Goal: Information Seeking & Learning: Learn about a topic

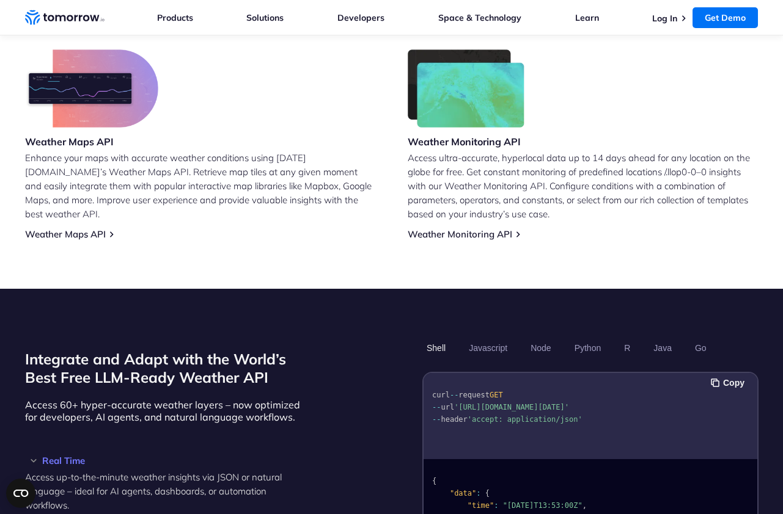
scroll to position [794, 0]
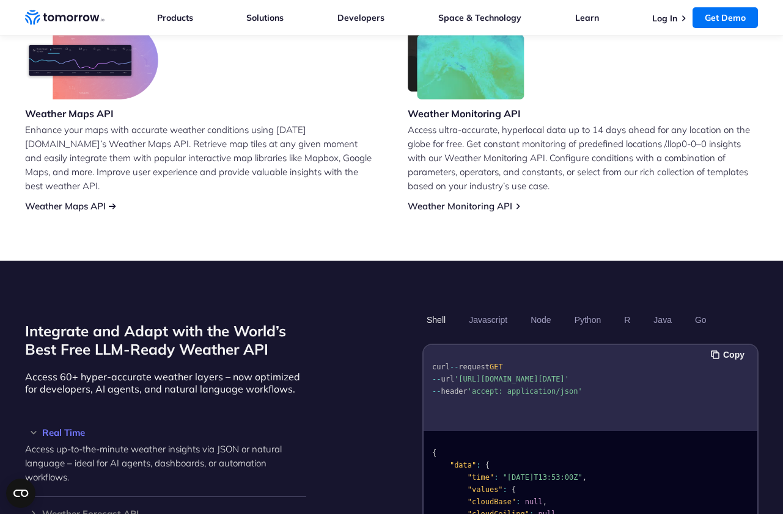
click at [86, 200] on link "Weather Maps API" at bounding box center [65, 206] width 81 height 12
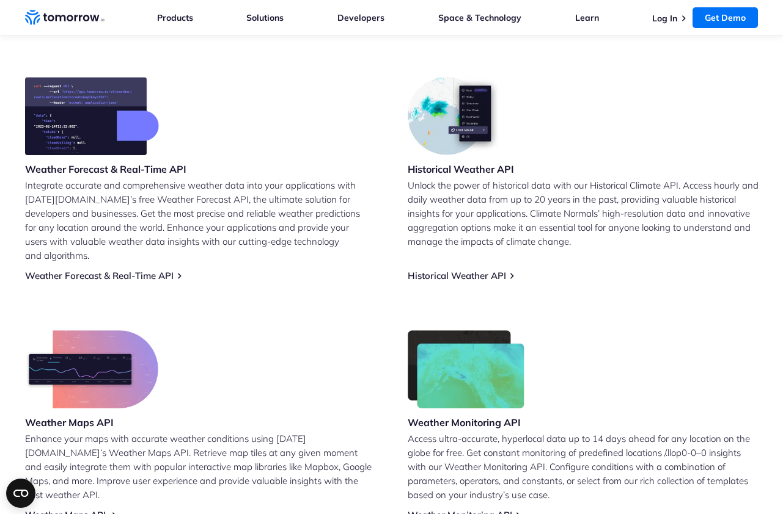
scroll to position [465, 0]
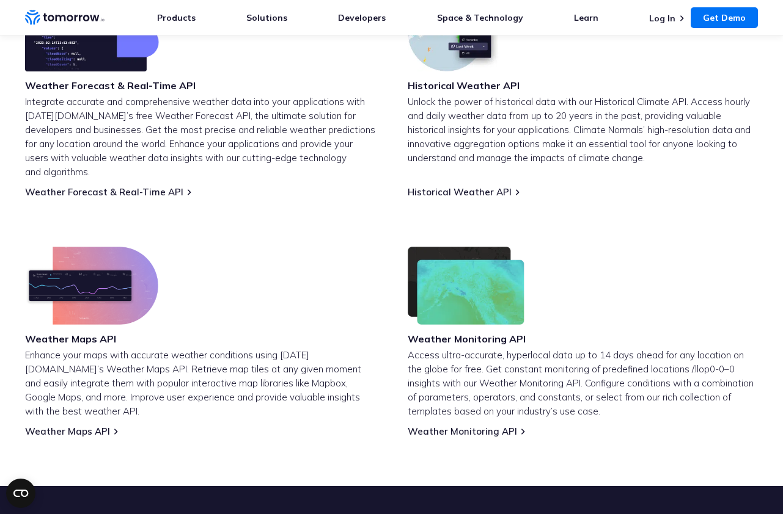
scroll to position [569, 0]
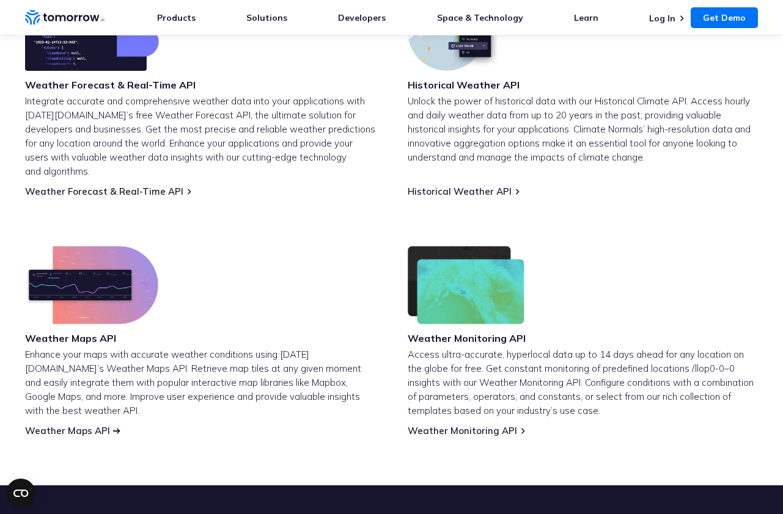
click at [66, 425] on link "Weather Maps API" at bounding box center [67, 431] width 85 height 12
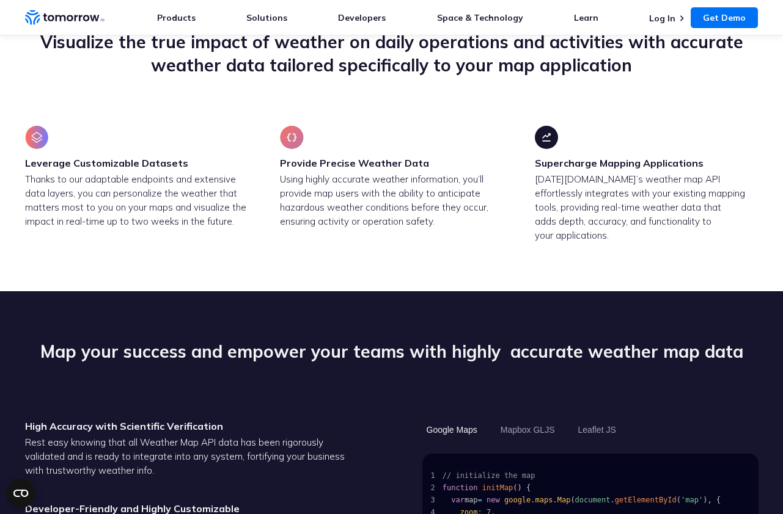
scroll to position [833, 0]
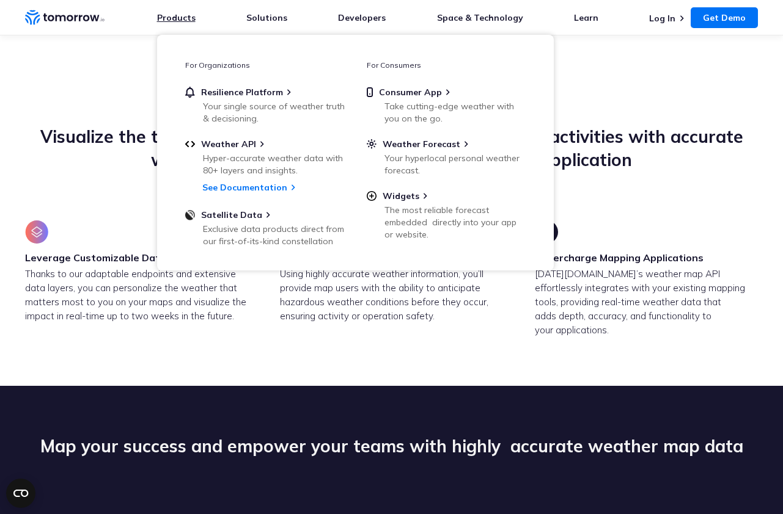
click at [170, 15] on link "Products" at bounding box center [176, 17] width 38 height 11
click at [244, 344] on section "Visualize the true impact of weather on daily operations and activities with ac…" at bounding box center [391, 231] width 783 height 310
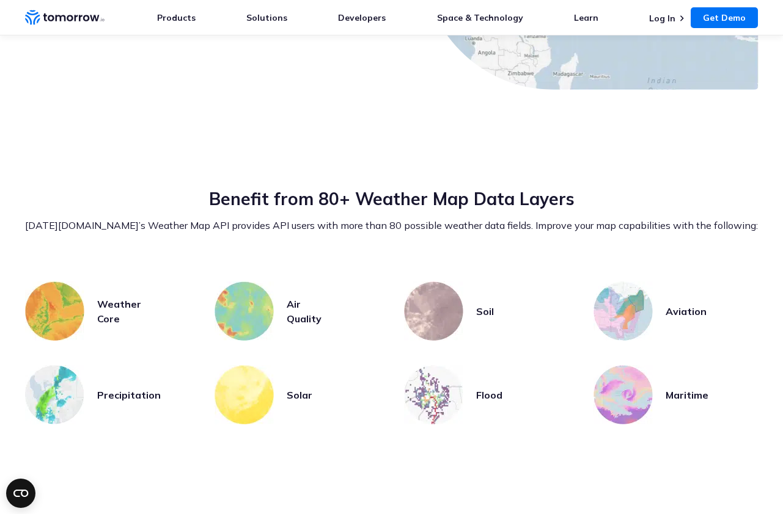
scroll to position [2454, 0]
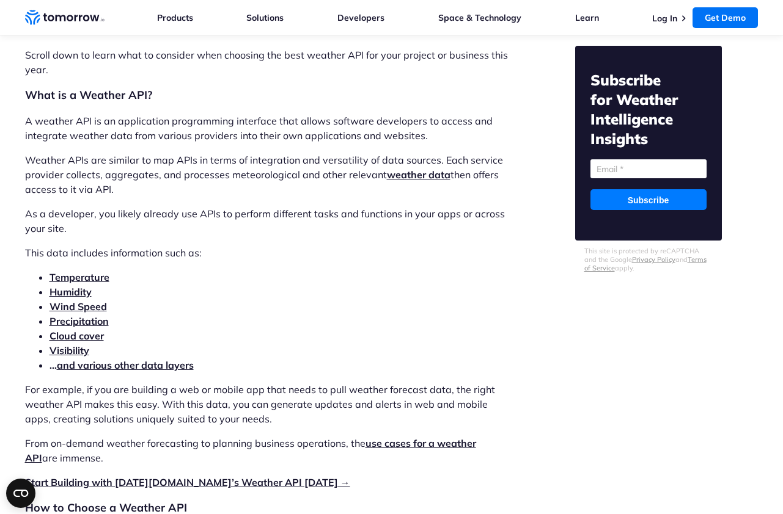
scroll to position [1230, 0]
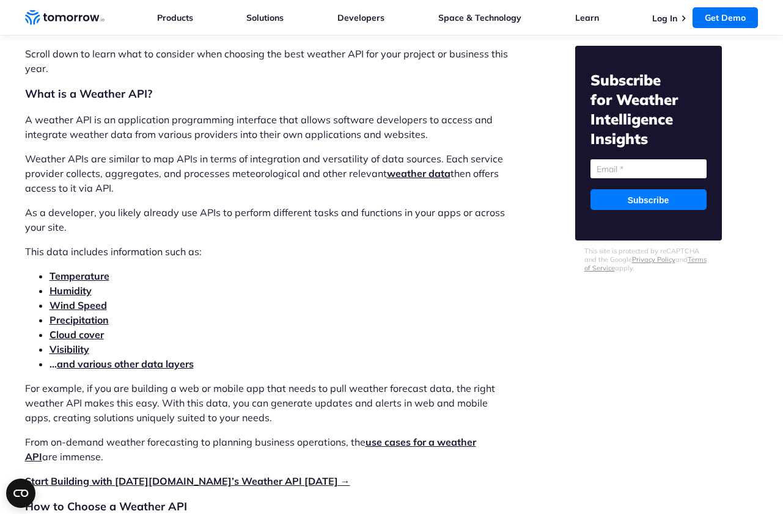
click at [125, 362] on link "and various other data layers" at bounding box center [125, 364] width 137 height 12
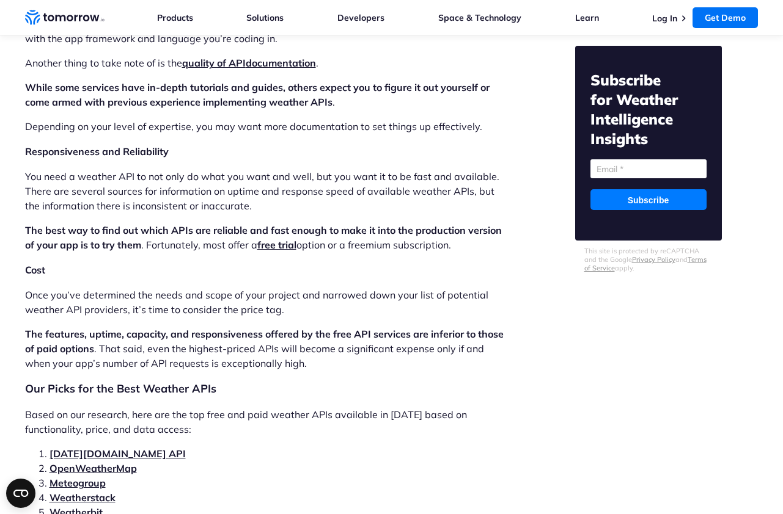
scroll to position [2281, 0]
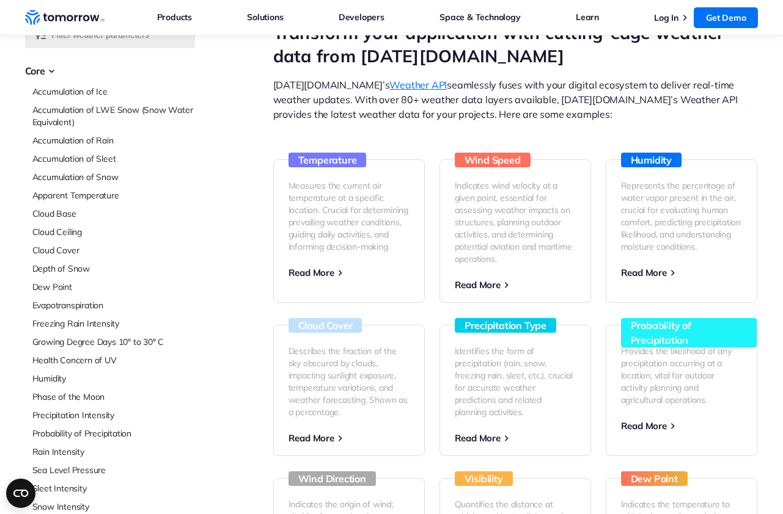
scroll to position [96, 0]
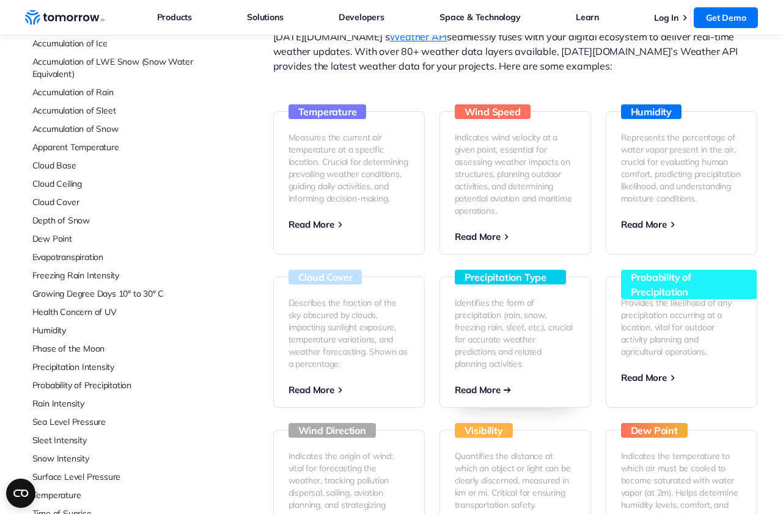
click at [494, 385] on span "Read More" at bounding box center [477, 390] width 46 height 12
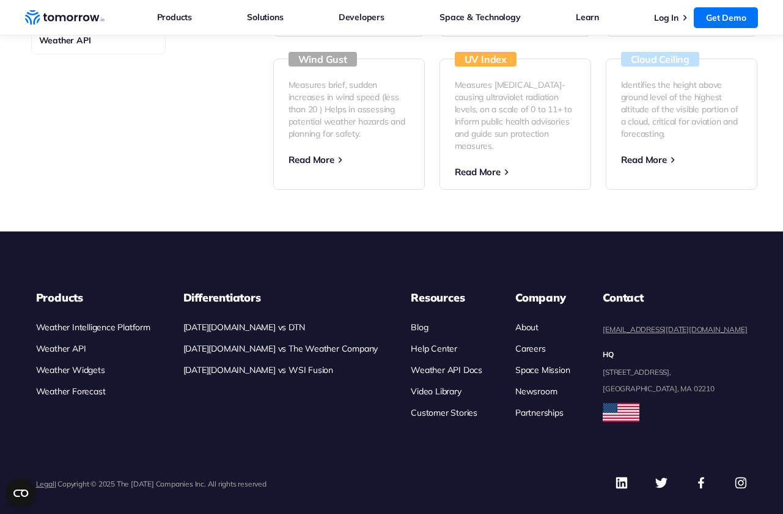
scroll to position [0, 0]
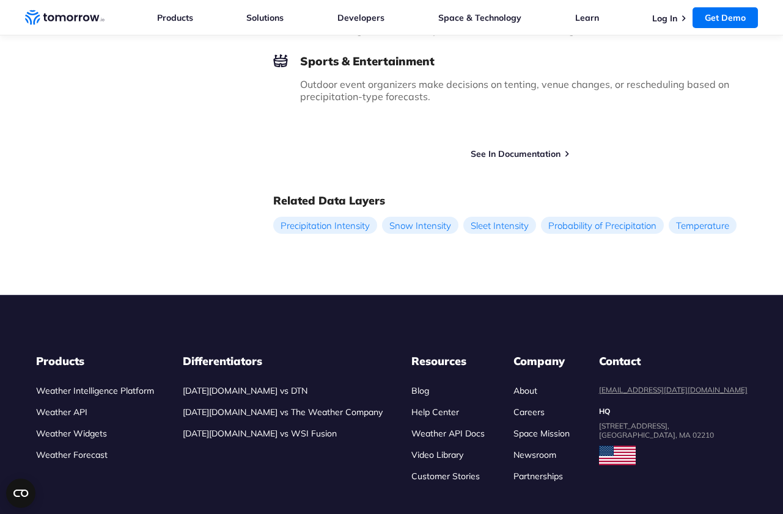
scroll to position [1211, 0]
